Goal: Information Seeking & Learning: Find specific fact

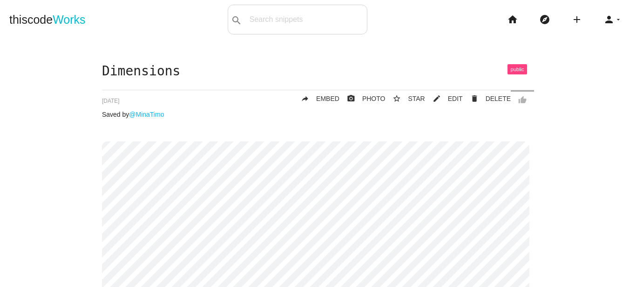
click at [76, 26] on span "Works" at bounding box center [69, 19] width 33 height 13
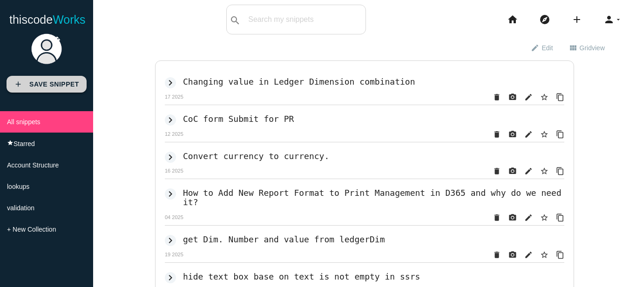
click at [48, 84] on b "Save Snippet" at bounding box center [54, 84] width 50 height 7
click at [271, 22] on div "search All: All: Code: Title: Tag: All: Code: Title: Tag:" at bounding box center [296, 20] width 140 height 30
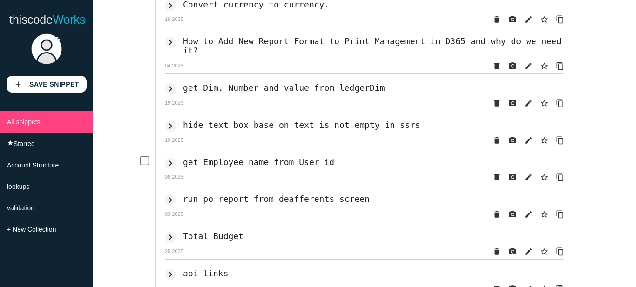
scroll to position [198, 0]
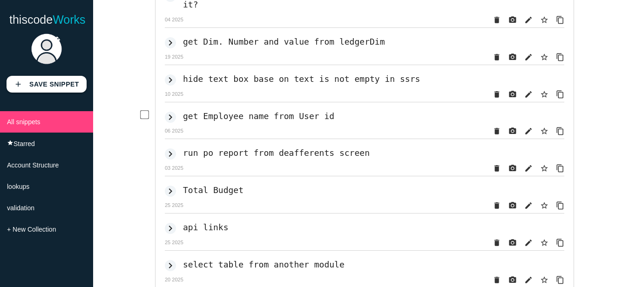
drag, startPoint x: 224, startPoint y: 104, endPoint x: 221, endPoint y: 108, distance: 4.9
click at [223, 105] on div "keyboard_arrow_right get Employee name from User id HcmWorker :: find ( HcmWork…" at bounding box center [353, 123] width 423 height 37
click at [220, 114] on h2 "get Employee name from User id" at bounding box center [258, 116] width 151 height 10
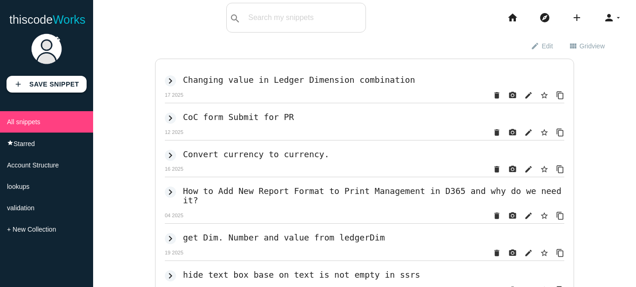
scroll to position [0, 0]
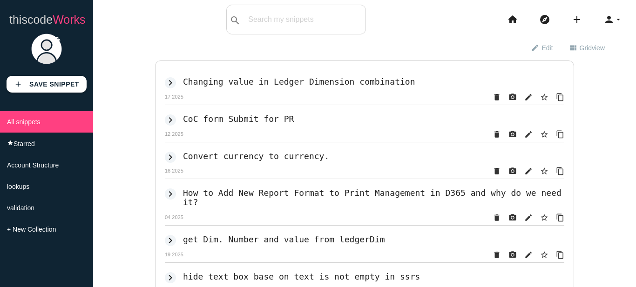
click at [39, 16] on link "thiscode Works" at bounding box center [47, 20] width 76 height 30
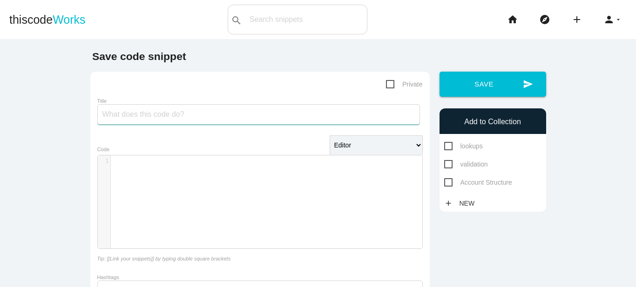
click at [235, 115] on input "Title" at bounding box center [258, 114] width 323 height 20
click at [190, 185] on div "​ x 1 ​" at bounding box center [267, 208] width 338 height 107
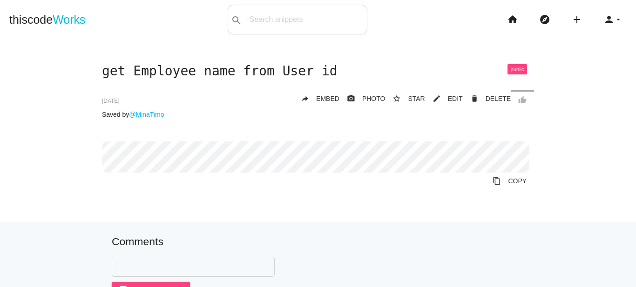
click at [90, 7] on div "thiscode Works search All: All: Code: Title: Tag: All: Code: Title: Tag: search…" at bounding box center [318, 20] width 636 height 30
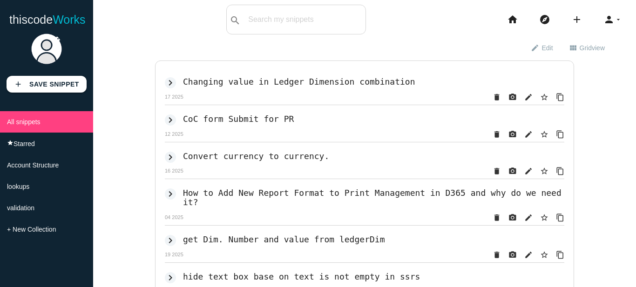
click at [281, 20] on input "text" at bounding box center [318, 20] width 95 height 20
type input "lookup"
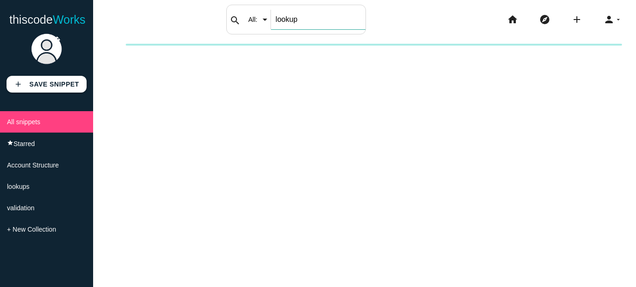
click at [316, 23] on input "lookup" at bounding box center [318, 20] width 95 height 20
